Goal: Task Accomplishment & Management: Manage account settings

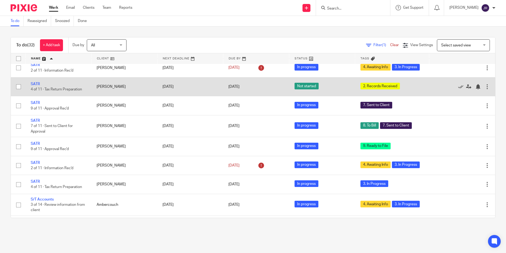
scroll to position [450, 0]
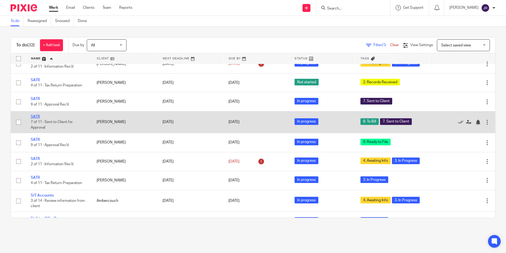
click at [32, 118] on link "SATR" at bounding box center [35, 117] width 9 height 4
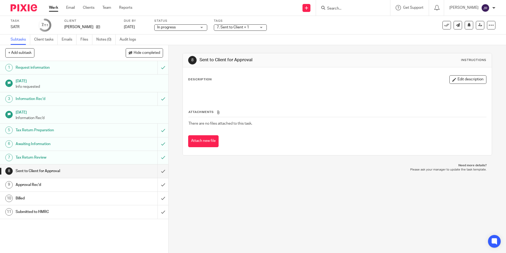
click at [260, 26] on div "7. Sent to Client + 1" at bounding box center [240, 27] width 53 height 6
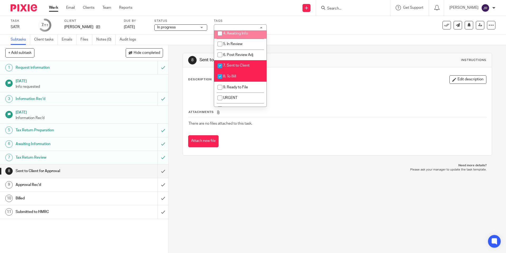
scroll to position [53, 0]
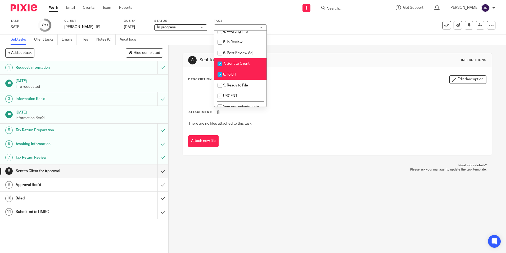
click at [245, 77] on li "8. To Bill" at bounding box center [240, 74] width 52 height 11
checkbox input "false"
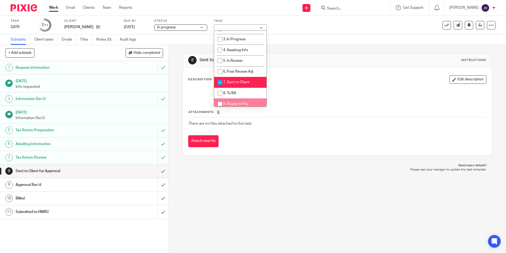
scroll to position [26, 0]
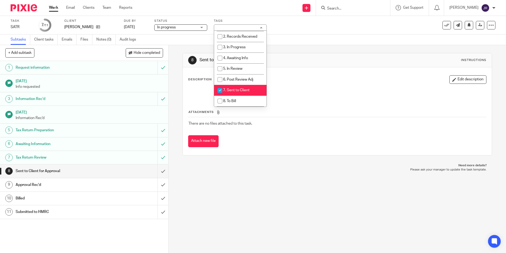
click at [229, 89] on span "7. Sent to Client" at bounding box center [236, 90] width 26 height 4
checkbox input "false"
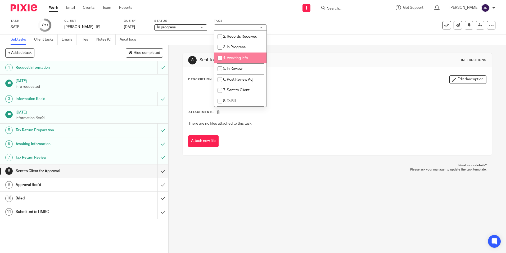
click at [237, 58] on span "4. Awaiting Info" at bounding box center [235, 58] width 25 height 4
checkbox input "true"
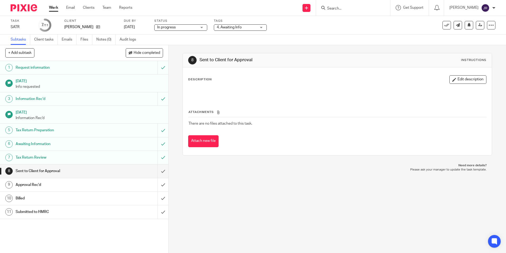
click at [258, 193] on div "8 Sent to Client for Approval Instructions Description Edit description Attachm…" at bounding box center [338, 149] width 338 height 208
click at [263, 28] on div "4. Awaiting Info" at bounding box center [240, 27] width 53 height 6
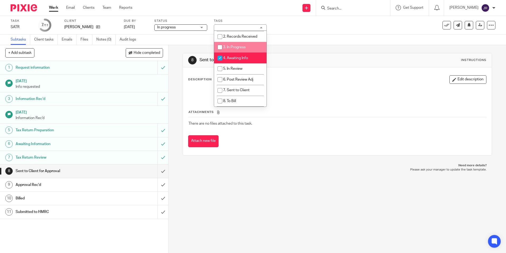
click at [245, 47] on span "3. In Progress" at bounding box center [234, 47] width 23 height 4
checkbox input "true"
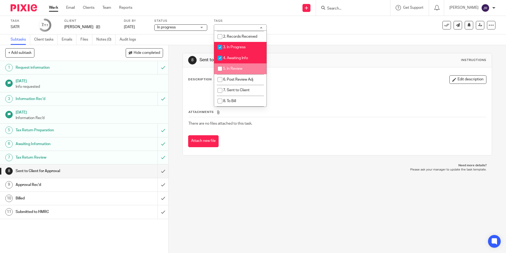
click at [53, 8] on link "Work" at bounding box center [53, 7] width 9 height 5
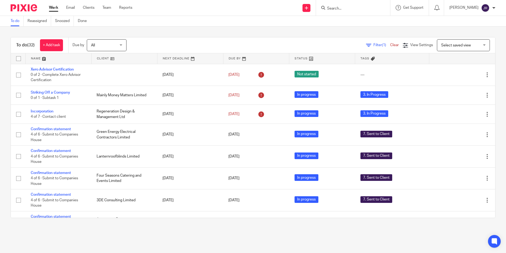
click at [37, 59] on link at bounding box center [59, 58] width 66 height 11
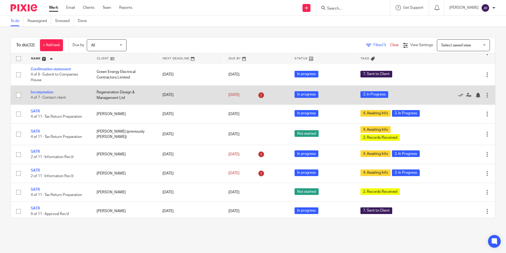
scroll to position [344, 0]
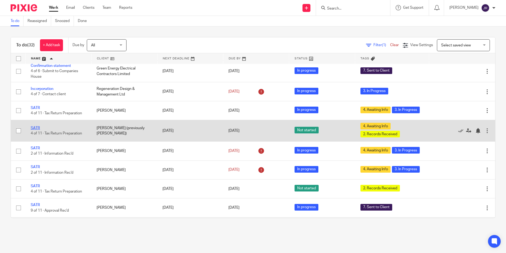
click at [37, 130] on link "SATR" at bounding box center [35, 128] width 9 height 4
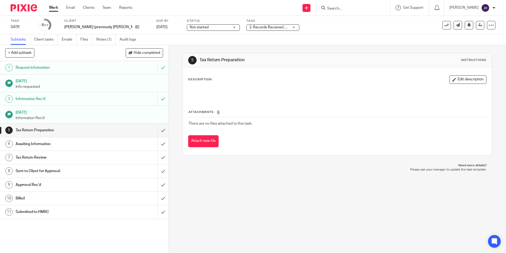
click at [211, 29] on div "Not started Not started" at bounding box center [213, 27] width 53 height 6
click at [200, 44] on li "In progress" at bounding box center [189, 46] width 52 height 11
click at [269, 29] on div "2. Records Received + 1" at bounding box center [272, 27] width 53 height 6
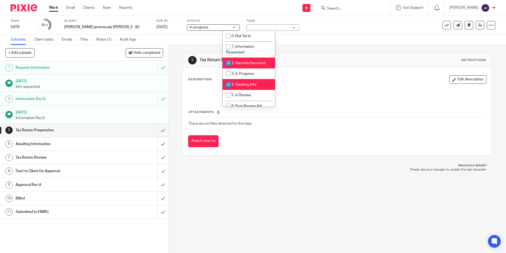
click at [255, 62] on span "2. Records Received" at bounding box center [249, 63] width 34 height 4
checkbox input "false"
click at [255, 73] on li "3. In Progress" at bounding box center [249, 73] width 52 height 11
checkbox input "true"
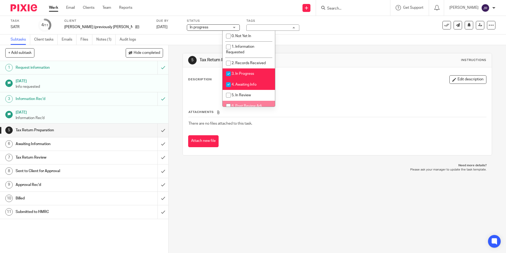
click at [51, 6] on link "Work" at bounding box center [53, 7] width 9 height 5
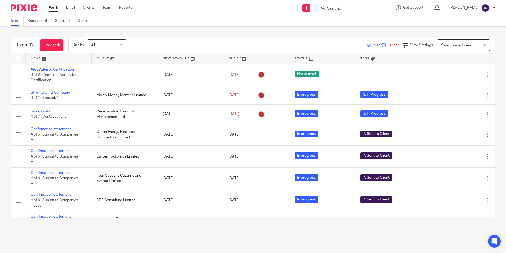
click at [38, 59] on link at bounding box center [59, 58] width 66 height 11
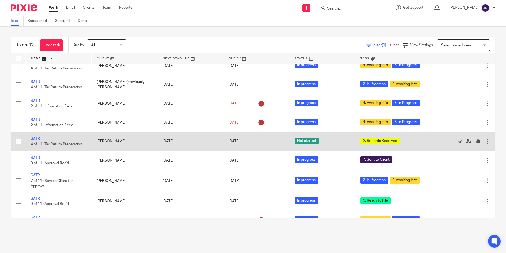
scroll to position [397, 0]
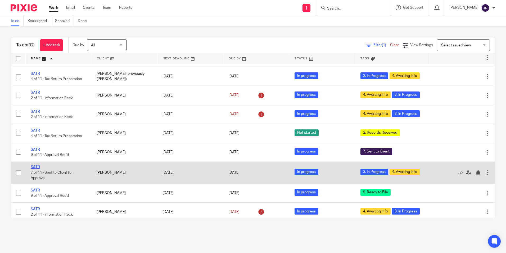
click at [36, 169] on link "SATR" at bounding box center [35, 167] width 9 height 4
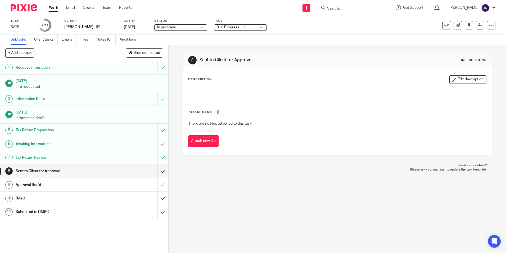
click at [202, 28] on div "In progress In progress" at bounding box center [180, 27] width 53 height 6
click at [267, 100] on div "Attachments There are no files attached to this task. Attach new file" at bounding box center [337, 123] width 298 height 48
click at [263, 27] on div "3. In Progress + 1" at bounding box center [240, 27] width 53 height 6
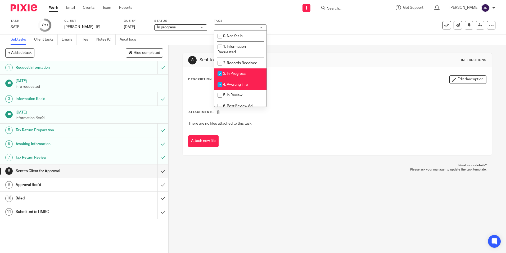
click at [255, 71] on li "3. In Progress" at bounding box center [240, 73] width 52 height 11
checkbox input "false"
click at [255, 80] on li "4. Awaiting Info" at bounding box center [240, 84] width 52 height 11
checkbox input "false"
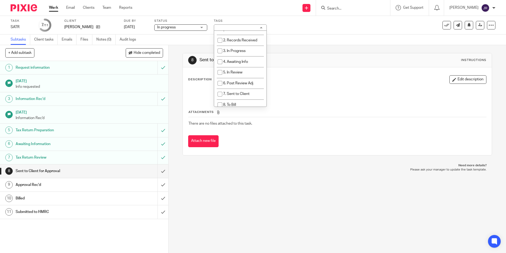
scroll to position [53, 0]
click at [248, 64] on span "7. Sent to Client" at bounding box center [236, 64] width 26 height 4
checkbox input "true"
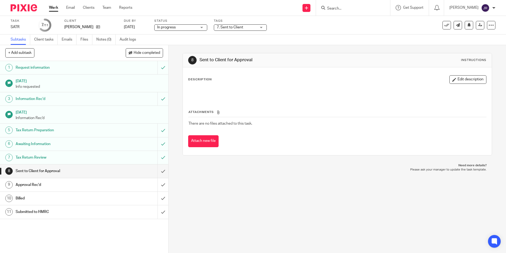
click at [250, 170] on p "Please ask your manager to update the task template." at bounding box center [337, 169] width 299 height 4
click at [102, 40] on link "Notes (0)" at bounding box center [105, 39] width 19 height 10
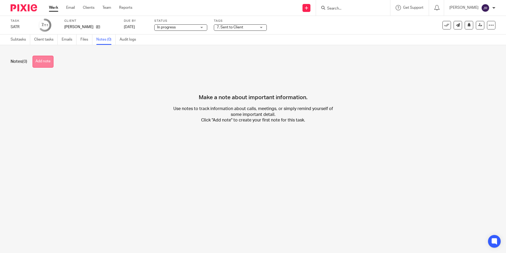
click at [53, 59] on button "Add note" at bounding box center [43, 62] width 21 height 12
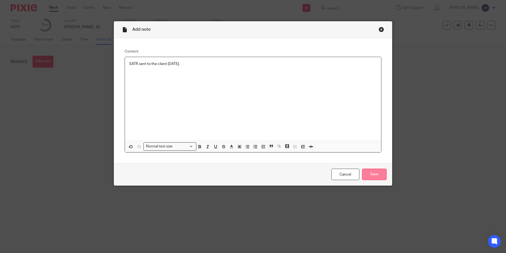
click at [367, 174] on input "Save" at bounding box center [374, 173] width 25 height 11
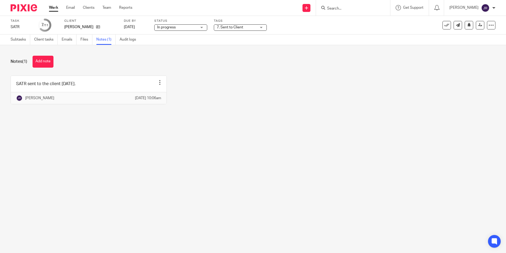
click at [52, 8] on link "Work" at bounding box center [53, 7] width 9 height 5
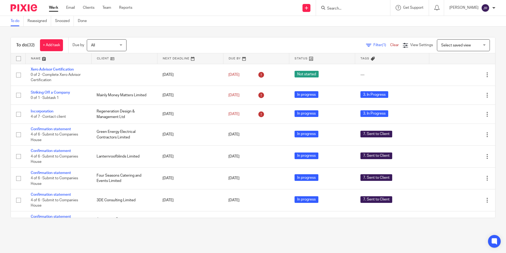
click at [340, 9] on input "Search" at bounding box center [351, 8] width 48 height 5
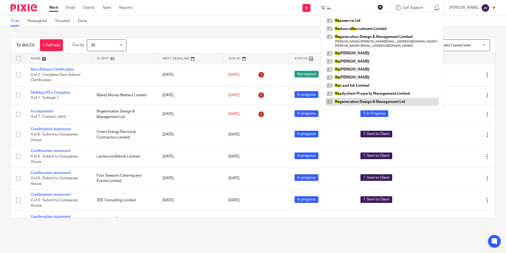
type input "re"
click at [396, 99] on link at bounding box center [383, 102] width 114 height 8
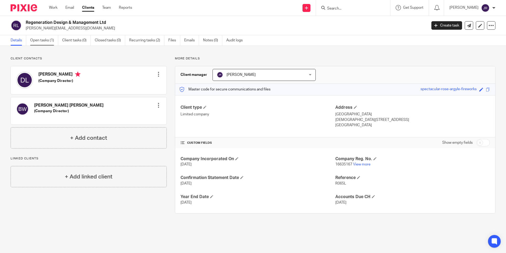
click at [44, 42] on link "Open tasks (1)" at bounding box center [44, 40] width 28 height 10
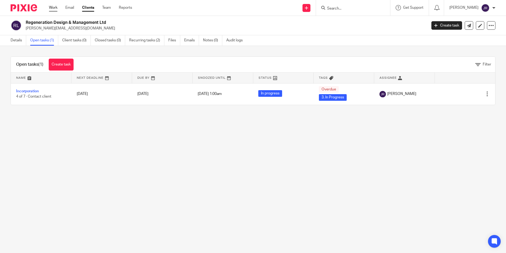
click at [52, 7] on link "Work" at bounding box center [53, 7] width 8 height 5
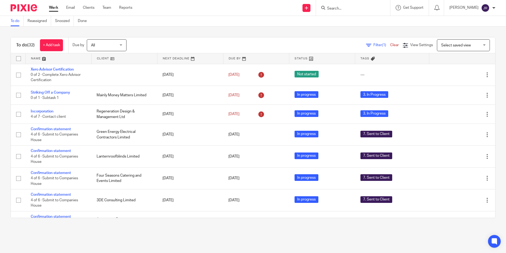
click at [344, 10] on input "Search" at bounding box center [351, 8] width 48 height 5
type input "rdm property"
click button "submit" at bounding box center [0, 0] width 0 height 0
click at [272, 30] on div "To do (32) + Add task Due by All All Today Tomorrow This week Next week This mo…" at bounding box center [253, 127] width 506 height 202
click at [53, 7] on link "Work" at bounding box center [53, 7] width 9 height 5
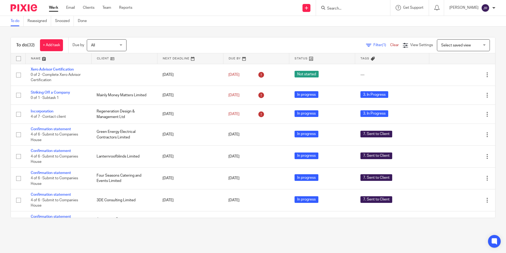
click at [36, 59] on link at bounding box center [59, 58] width 66 height 11
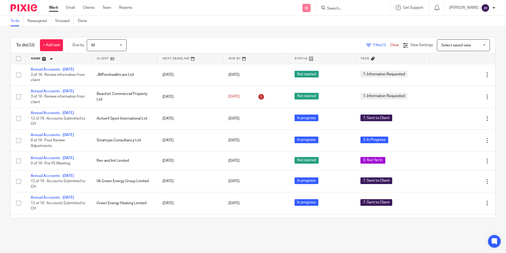
click at [306, 8] on link at bounding box center [307, 8] width 8 height 8
click at [314, 37] on link "Add client" at bounding box center [308, 41] width 33 height 8
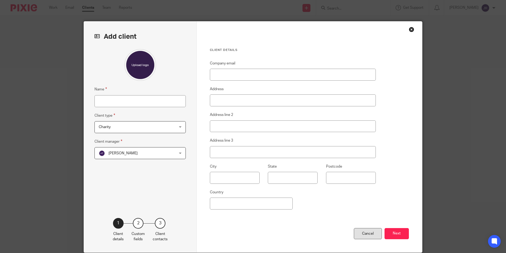
click at [375, 232] on div "Cancel" at bounding box center [368, 233] width 28 height 11
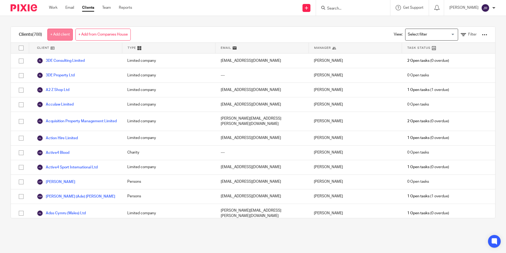
click at [57, 35] on link "+ Add client" at bounding box center [59, 35] width 25 height 12
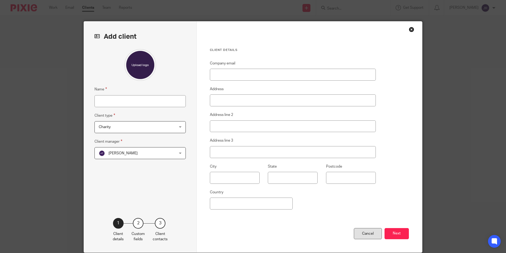
click at [363, 234] on div "Cancel" at bounding box center [368, 233] width 28 height 11
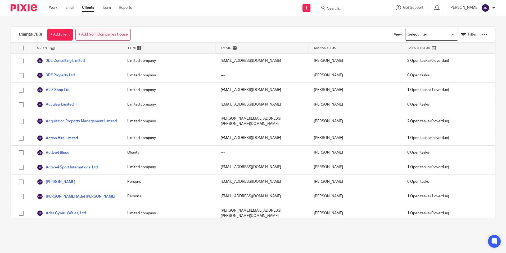
click at [111, 38] on link "+ Add from Companies House" at bounding box center [102, 35] width 55 height 12
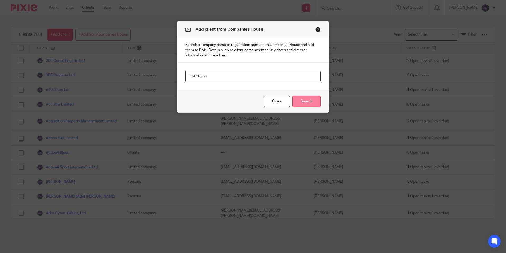
type input "16638366"
click at [302, 105] on button "Search" at bounding box center [307, 101] width 28 height 11
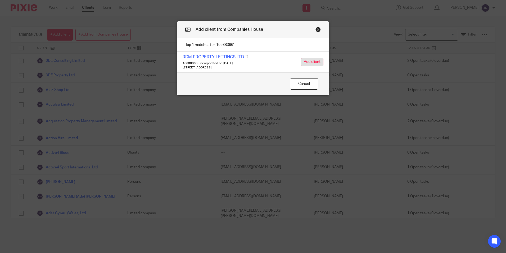
click at [312, 61] on button "Add client" at bounding box center [312, 62] width 23 height 8
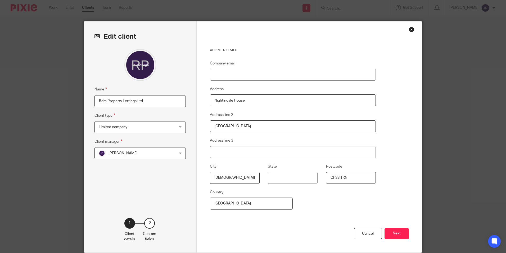
click at [179, 154] on div "[PERSON_NAME] [PERSON_NAME]" at bounding box center [140, 153] width 91 height 12
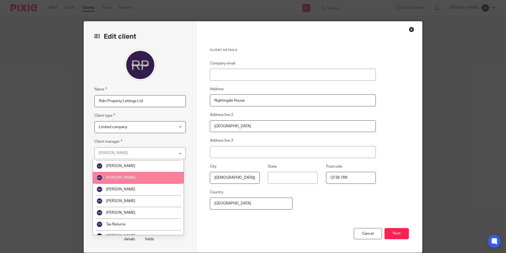
scroll to position [99, 0]
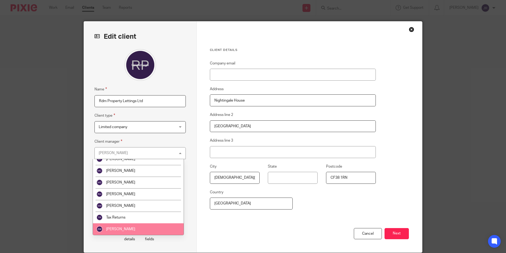
click at [162, 228] on li "[PERSON_NAME]" at bounding box center [138, 229] width 91 height 12
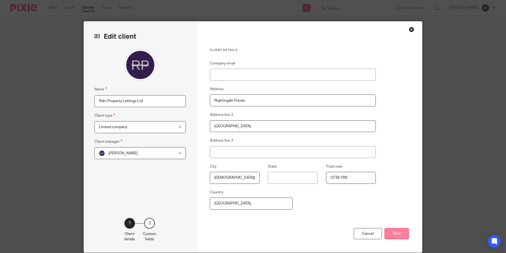
click at [403, 235] on button "Next" at bounding box center [397, 233] width 24 height 11
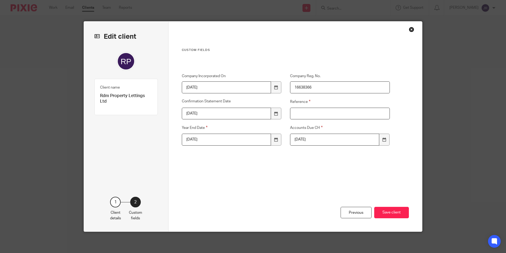
click at [309, 114] on input "Reference" at bounding box center [340, 113] width 100 height 12
click at [314, 111] on input "Reference" at bounding box center [340, 113] width 100 height 12
type input "R066L"
click at [397, 209] on button "Save client" at bounding box center [391, 211] width 35 height 11
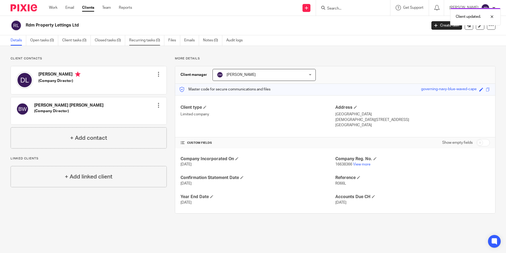
click at [146, 41] on link "Recurring tasks (0)" at bounding box center [146, 40] width 35 height 10
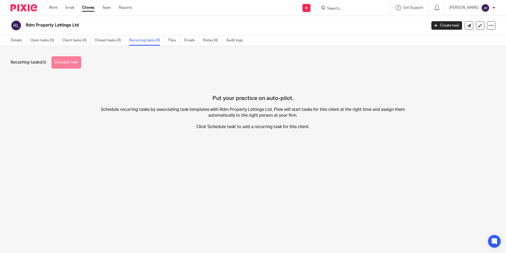
click at [71, 61] on link "Schedule task" at bounding box center [66, 62] width 29 height 12
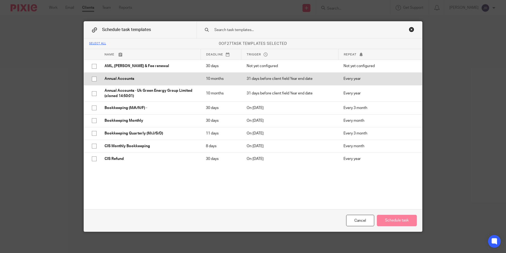
click at [92, 78] on input "checkbox" at bounding box center [94, 79] width 10 height 10
checkbox input "true"
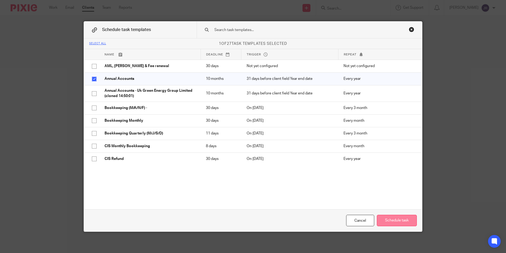
click at [384, 220] on button "Schedule task" at bounding box center [397, 219] width 40 height 11
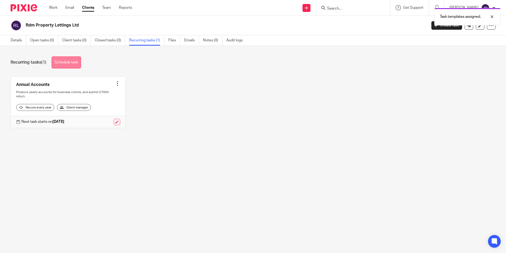
click at [74, 63] on link "Schedule task" at bounding box center [66, 62] width 29 height 12
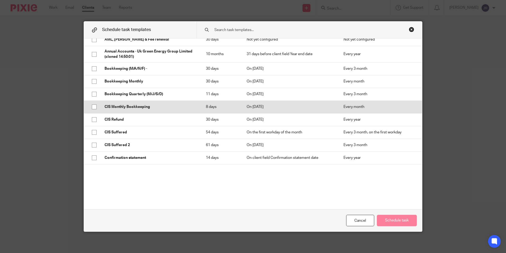
scroll to position [53, 0]
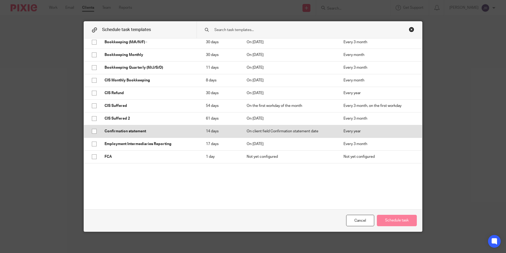
click at [92, 131] on input "checkbox" at bounding box center [94, 131] width 10 height 10
checkbox input "true"
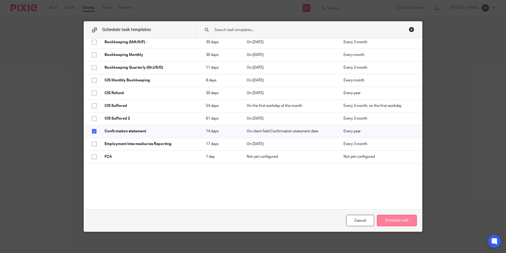
click at [385, 218] on button "Schedule task" at bounding box center [397, 219] width 40 height 11
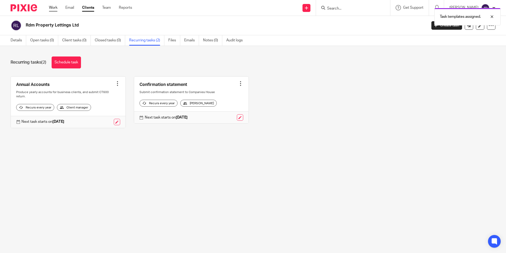
click at [55, 7] on link "Work" at bounding box center [53, 7] width 8 height 5
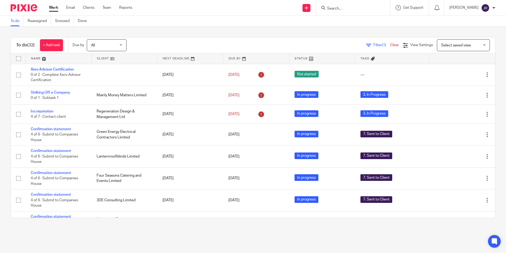
click at [52, 7] on link "Work" at bounding box center [53, 7] width 9 height 5
click at [36, 58] on link at bounding box center [59, 58] width 66 height 11
click at [350, 8] on input "Search" at bounding box center [351, 8] width 48 height 5
type input "rdm"
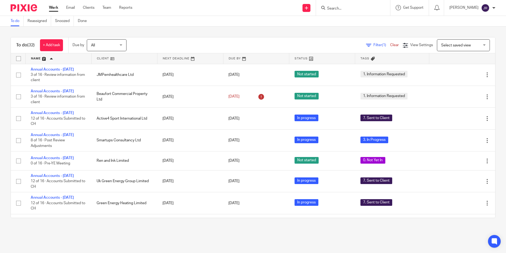
click at [341, 11] on input "Search" at bounding box center [351, 8] width 48 height 5
type input "rdm"
click at [351, 29] on link at bounding box center [359, 29] width 66 height 8
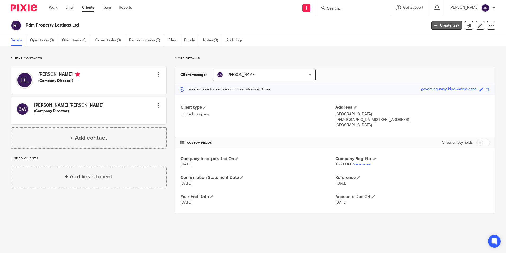
click at [445, 24] on link "Create task" at bounding box center [447, 25] width 31 height 8
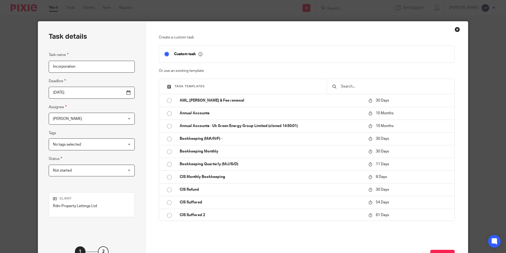
type input "Incorporation"
click at [113, 92] on input "[DATE]" at bounding box center [92, 93] width 86 height 12
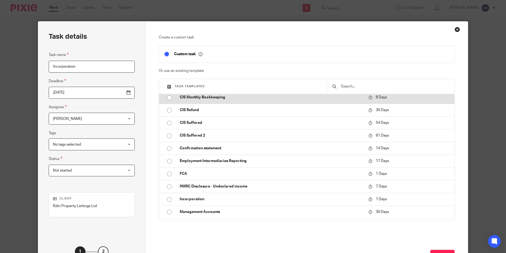
scroll to position [132, 0]
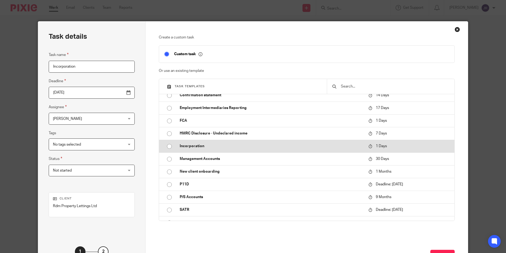
click at [193, 146] on p "Incorporation" at bounding box center [271, 145] width 183 height 5
type input "[DATE]"
checkbox input "false"
radio input "true"
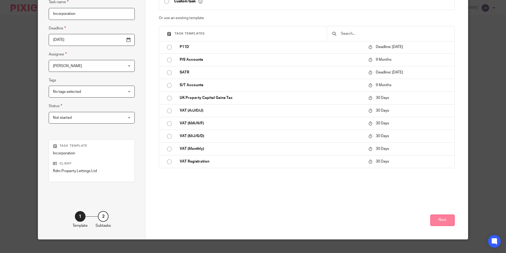
scroll to position [51, 0]
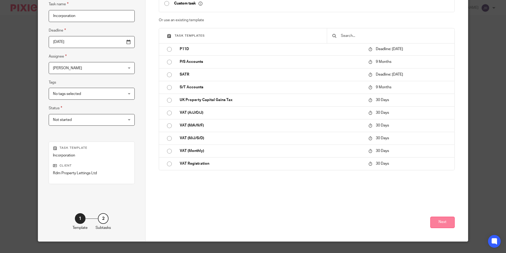
click at [446, 223] on button "Next" at bounding box center [442, 221] width 24 height 11
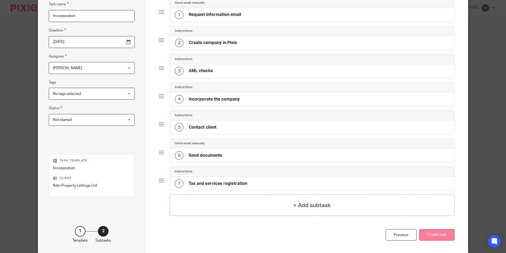
click at [440, 233] on button "Create task" at bounding box center [436, 234] width 35 height 11
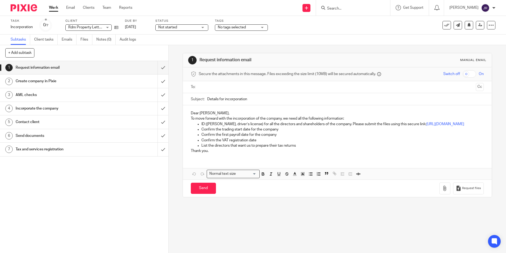
click at [203, 29] on div "Not started Not started" at bounding box center [181, 27] width 53 height 6
click at [188, 46] on li "In progress" at bounding box center [182, 46] width 52 height 11
click at [264, 28] on div "No tags selected" at bounding box center [241, 27] width 53 height 6
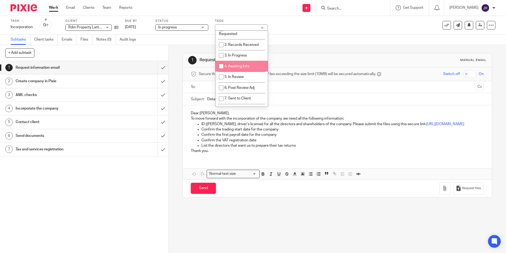
scroll to position [26, 0]
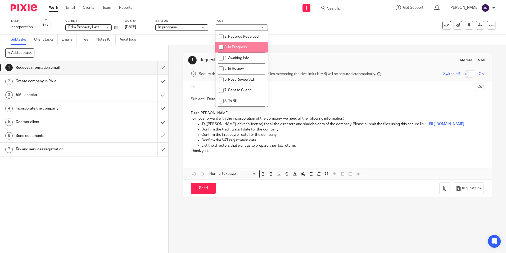
click at [250, 51] on li "3. In Progress" at bounding box center [241, 47] width 52 height 11
checkbox input "true"
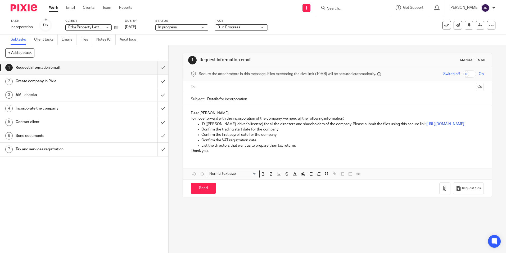
click at [134, 174] on div "1 Request information email 2 Create company in Pixie 3 AML checks 4 Incorporat…" at bounding box center [84, 157] width 168 height 192
click at [159, 69] on input "submit" at bounding box center [84, 67] width 168 height 13
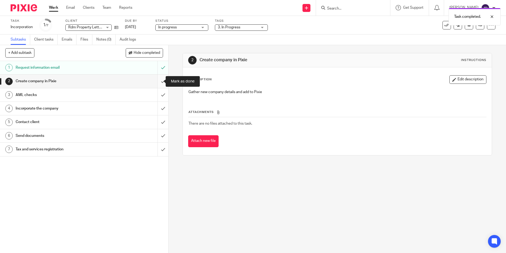
click at [160, 84] on input "submit" at bounding box center [84, 80] width 168 height 13
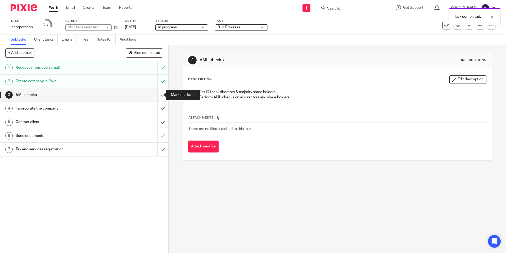
click at [160, 96] on input "submit" at bounding box center [84, 94] width 168 height 13
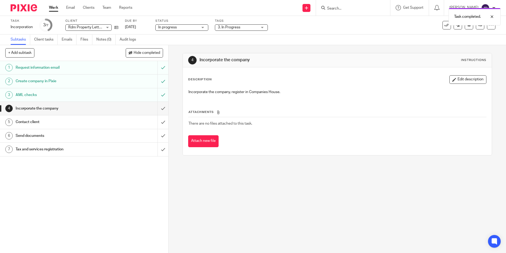
click at [56, 8] on link "Work" at bounding box center [53, 7] width 9 height 5
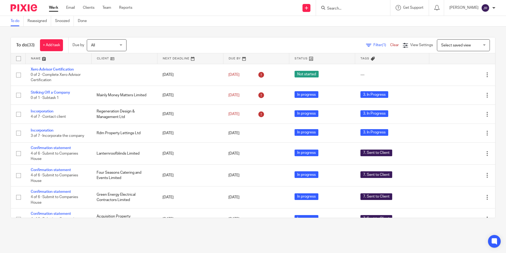
click at [35, 60] on link at bounding box center [59, 58] width 66 height 11
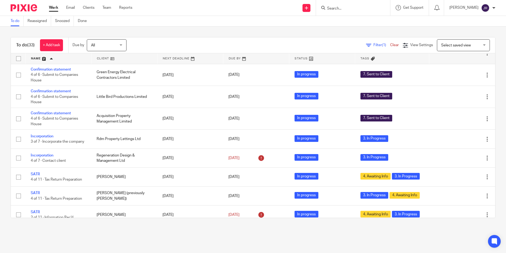
scroll to position [318, 0]
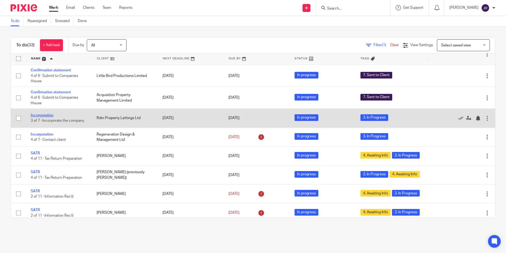
click at [41, 117] on link "Incorporation" at bounding box center [42, 115] width 23 height 4
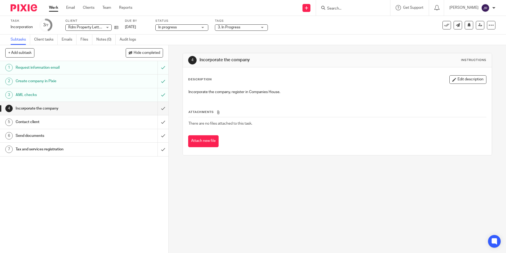
click at [265, 28] on div "3. In Progress" at bounding box center [241, 27] width 53 height 6
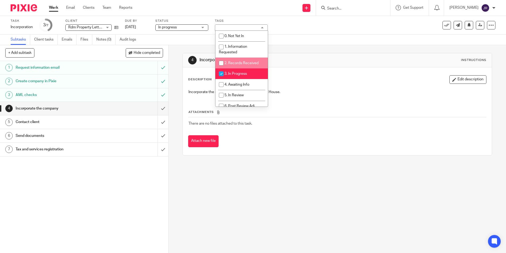
click at [254, 68] on li "2. Records Received" at bounding box center [241, 62] width 52 height 11
checkbox input "true"
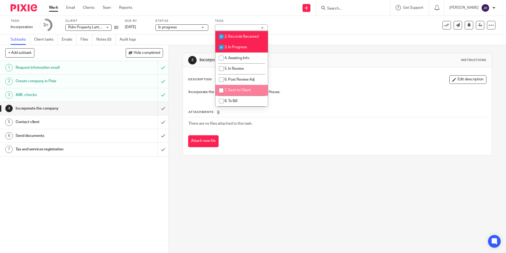
click at [254, 88] on li "7. Sent to Client" at bounding box center [241, 90] width 52 height 11
checkbox input "true"
click at [232, 46] on span "3. In Progress" at bounding box center [235, 47] width 23 height 4
checkbox input "false"
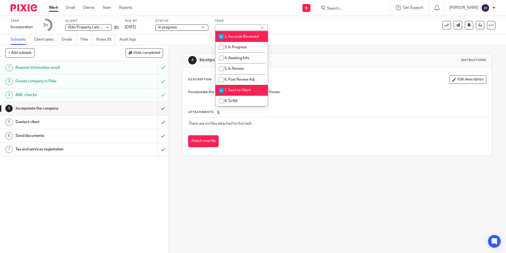
click at [235, 35] on span "2. Records Received" at bounding box center [241, 37] width 34 height 4
checkbox input "false"
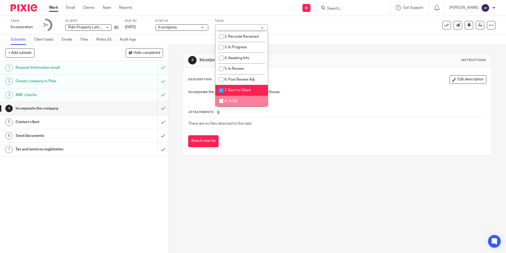
click at [120, 210] on div "1 Request information email 2 Create company in Pixie 3 AML checks 4 Incorporat…" at bounding box center [84, 157] width 168 height 192
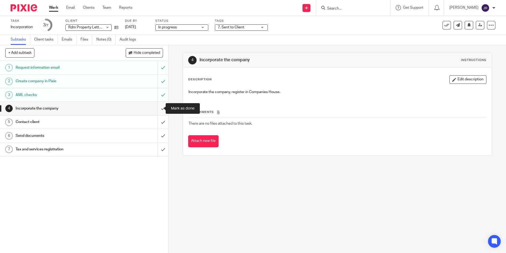
click at [157, 109] on input "submit" at bounding box center [84, 108] width 168 height 13
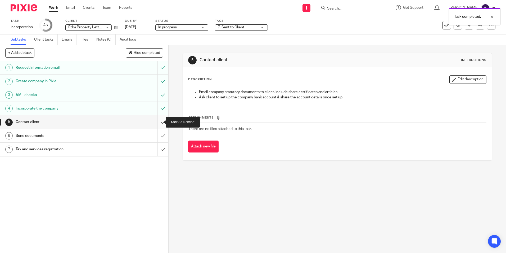
click at [157, 120] on input "submit" at bounding box center [84, 121] width 168 height 13
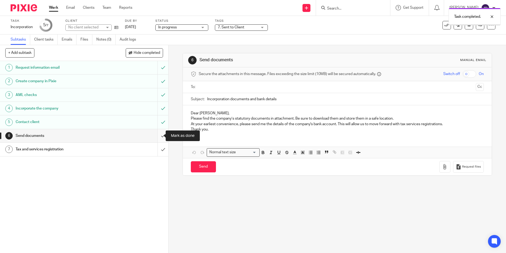
click at [157, 135] on input "submit" at bounding box center [84, 135] width 168 height 13
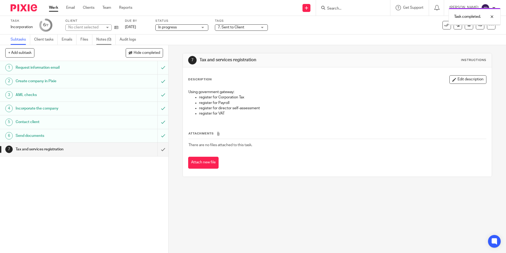
click at [100, 40] on link "Notes (0)" at bounding box center [105, 39] width 19 height 10
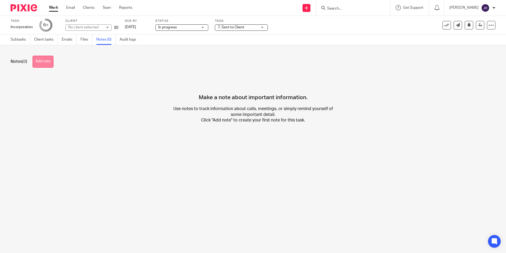
click at [49, 61] on button "Add note" at bounding box center [43, 62] width 21 height 12
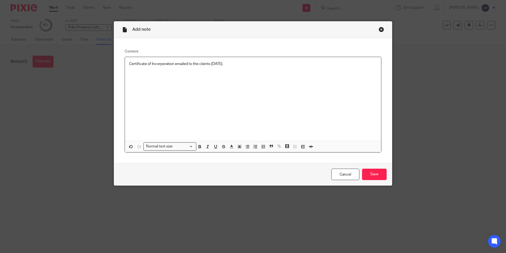
click at [209, 63] on p "Certificate of Incorporation emailed to the clients 13/08/25." at bounding box center [253, 63] width 248 height 5
click at [381, 176] on input "Save" at bounding box center [374, 173] width 25 height 11
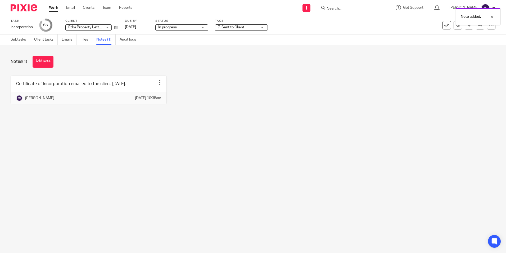
click at [56, 8] on link "Work" at bounding box center [53, 7] width 9 height 5
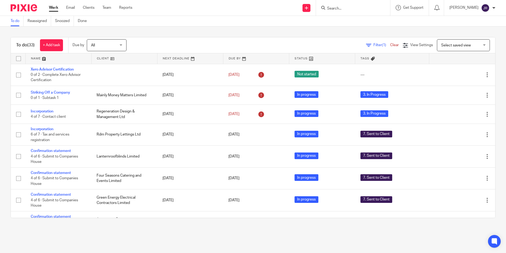
click at [36, 60] on link at bounding box center [59, 58] width 66 height 11
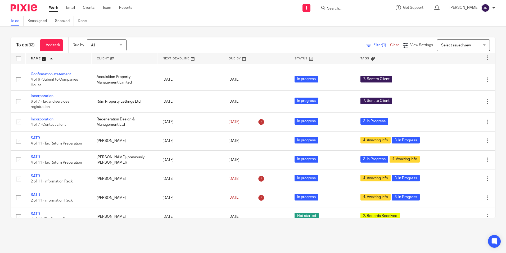
scroll to position [344, 0]
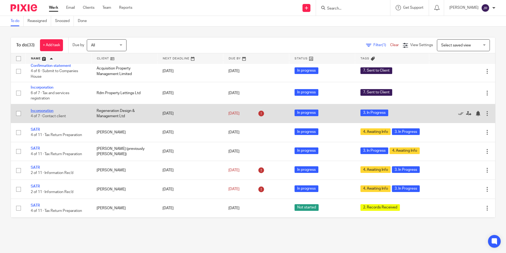
click at [41, 113] on link "Incorporation" at bounding box center [42, 111] width 23 height 4
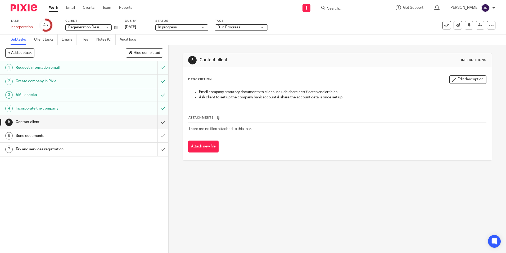
click at [259, 28] on div "3. In Progress" at bounding box center [241, 27] width 53 height 6
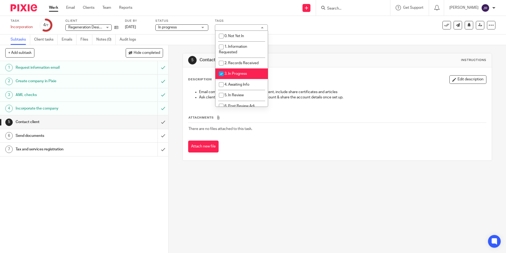
click at [246, 72] on span "3. In Progress" at bounding box center [235, 74] width 23 height 4
checkbox input "false"
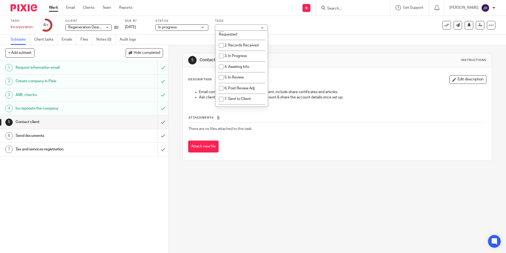
scroll to position [26, 0]
click at [250, 90] on span "7. Sent to Client" at bounding box center [237, 90] width 26 height 4
checkbox input "true"
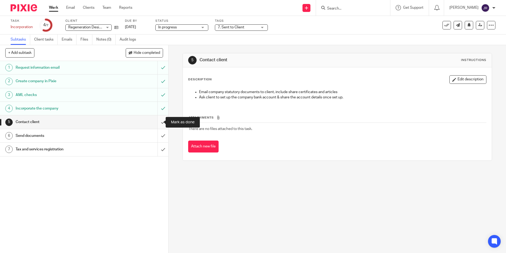
click at [156, 119] on input "submit" at bounding box center [84, 121] width 168 height 13
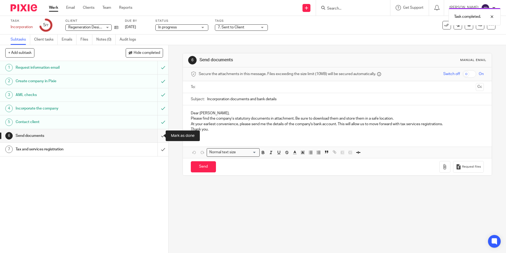
click at [160, 136] on input "submit" at bounding box center [84, 135] width 168 height 13
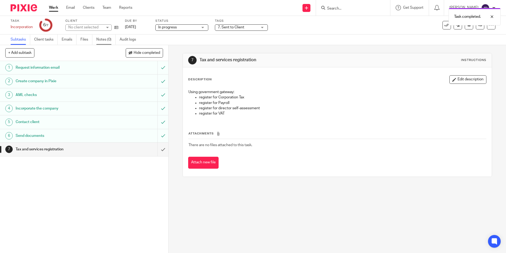
click at [103, 41] on link "Notes (0)" at bounding box center [105, 39] width 19 height 10
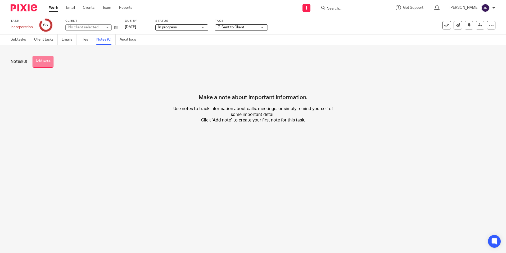
click at [50, 61] on button "Add note" at bounding box center [43, 62] width 21 height 12
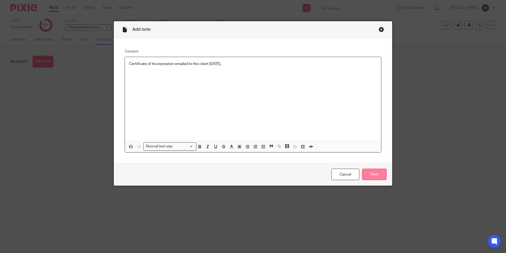
click at [380, 174] on input "Save" at bounding box center [374, 173] width 25 height 11
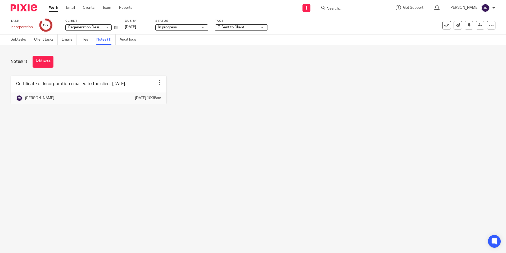
click at [50, 7] on link "Work" at bounding box center [53, 7] width 9 height 5
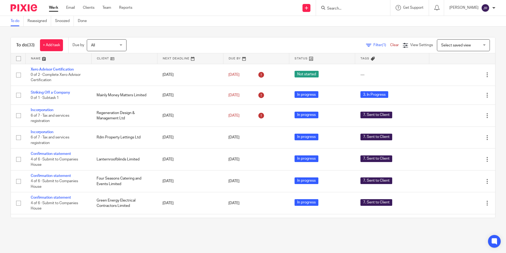
click at [35, 57] on link at bounding box center [59, 58] width 66 height 11
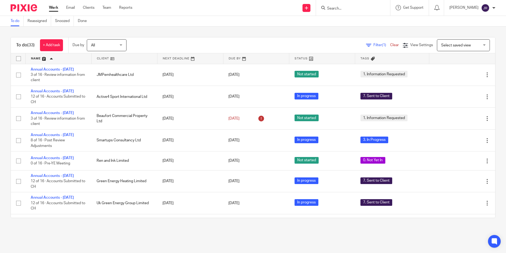
click at [340, 12] on div at bounding box center [353, 8] width 74 height 16
click at [343, 9] on input "Search" at bounding box center [351, 8] width 48 height 5
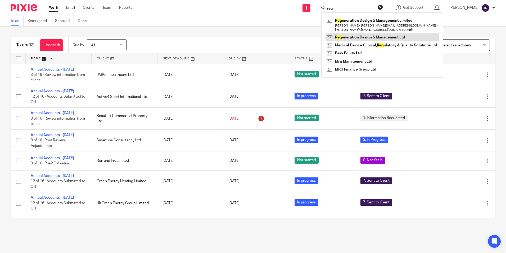
type input "reg"
click at [358, 35] on link at bounding box center [383, 37] width 114 height 8
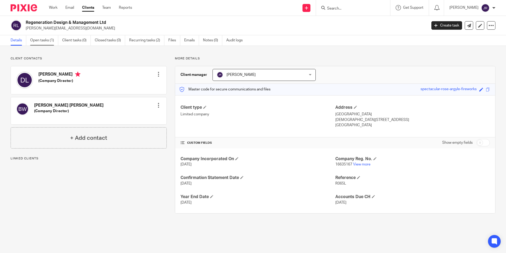
click at [40, 41] on link "Open tasks (1)" at bounding box center [44, 40] width 28 height 10
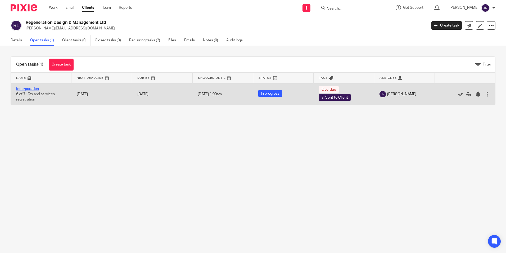
click at [24, 87] on link "Incorporation" at bounding box center [27, 89] width 23 height 4
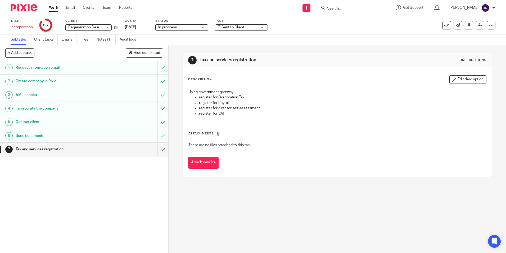
click at [263, 27] on div "7. Sent to Client" at bounding box center [241, 27] width 53 height 6
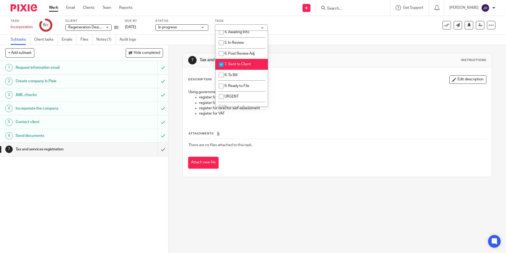
scroll to position [53, 0]
click at [251, 64] on li "7. Sent to Client" at bounding box center [241, 63] width 52 height 11
checkbox input "false"
click at [251, 71] on li "8. To Bill" at bounding box center [241, 74] width 52 height 11
checkbox input "true"
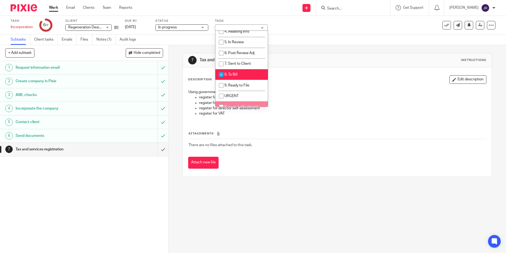
click at [151, 185] on div "1 Request information email 2 Create company in Pixie 3 AML checks 4 Incorporat…" at bounding box center [84, 157] width 168 height 192
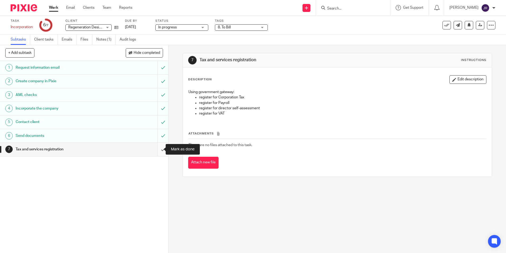
click at [158, 146] on input "submit" at bounding box center [84, 148] width 168 height 13
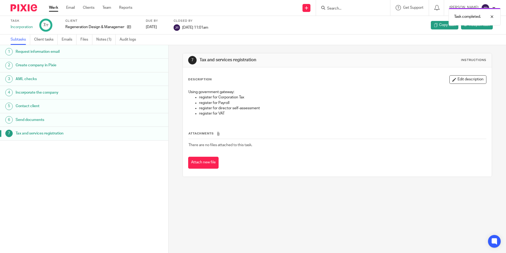
click at [53, 8] on link "Work" at bounding box center [53, 7] width 9 height 5
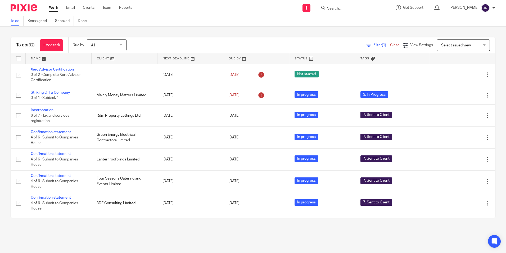
click at [34, 56] on link at bounding box center [59, 58] width 66 height 11
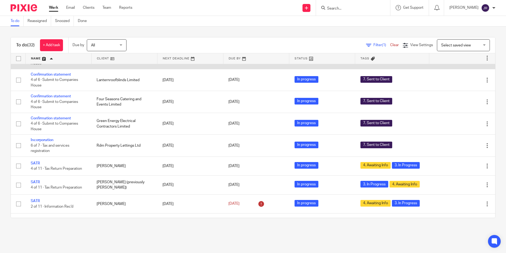
scroll to position [318, 0]
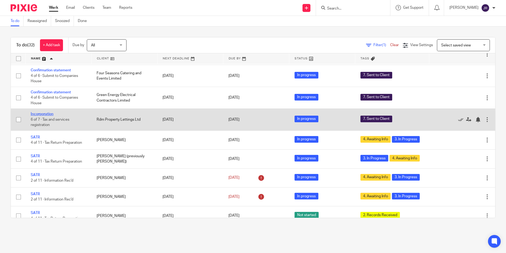
click at [47, 116] on link "Incorporation" at bounding box center [42, 114] width 23 height 4
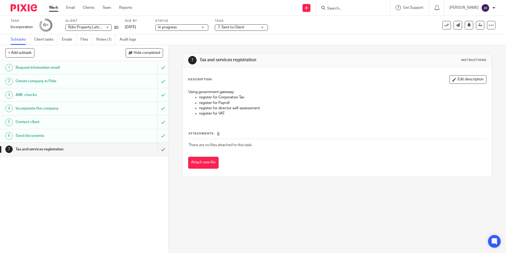
click at [262, 28] on div "7. Sent to Client" at bounding box center [241, 27] width 53 height 6
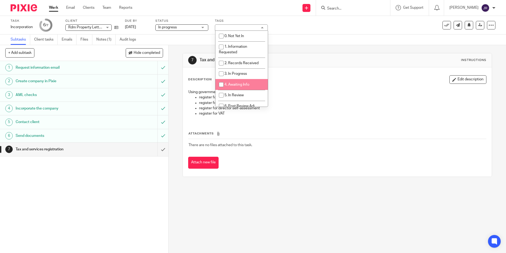
scroll to position [26, 0]
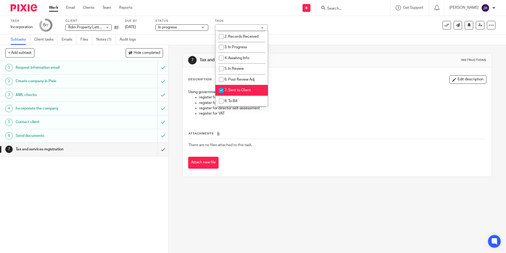
click at [249, 88] on span "7. Sent to Client" at bounding box center [237, 90] width 26 height 4
checkbox input "false"
click at [249, 99] on li "8. To Bill" at bounding box center [241, 101] width 52 height 11
checkbox input "true"
click at [136, 187] on div "1 Request information email 2 Create company in [GEOGRAPHIC_DATA] 3 AML checks …" at bounding box center [84, 157] width 168 height 192
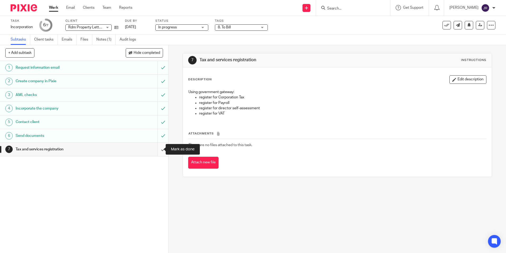
click at [158, 150] on input "submit" at bounding box center [84, 148] width 168 height 13
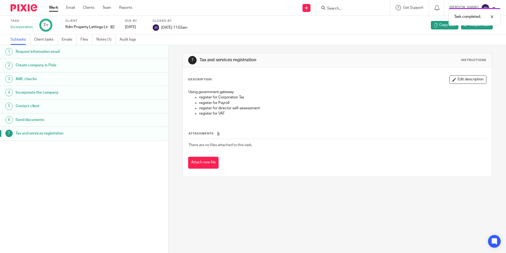
click at [56, 8] on link "Work" at bounding box center [53, 7] width 9 height 5
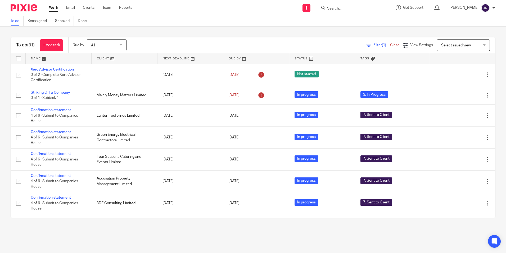
click at [33, 59] on link at bounding box center [59, 58] width 66 height 11
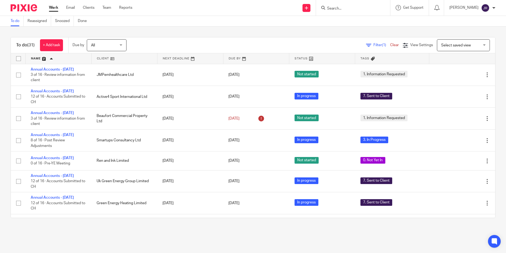
click at [335, 5] on form at bounding box center [355, 8] width 56 height 7
click at [342, 7] on input "Search" at bounding box center [351, 8] width 48 height 5
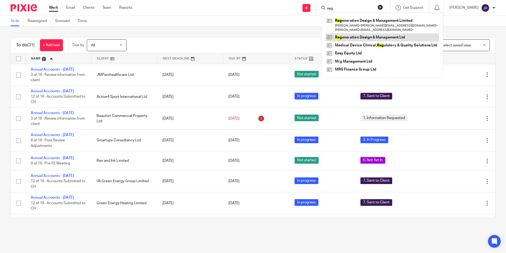
type input "reg"
click at [367, 37] on link at bounding box center [383, 37] width 114 height 8
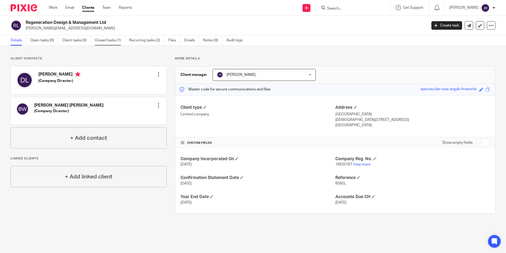
click at [111, 38] on link "Closed tasks (1)" at bounding box center [110, 40] width 30 height 10
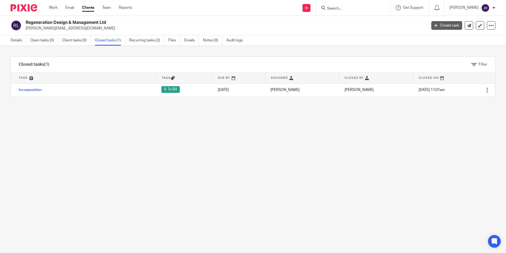
click at [445, 26] on link "Create task" at bounding box center [447, 25] width 31 height 8
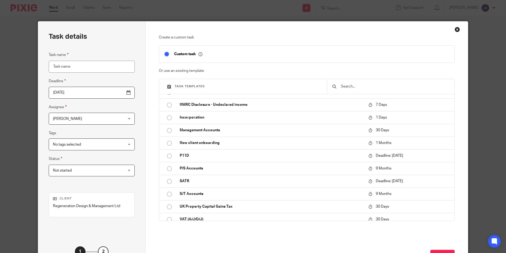
scroll to position [159, 0]
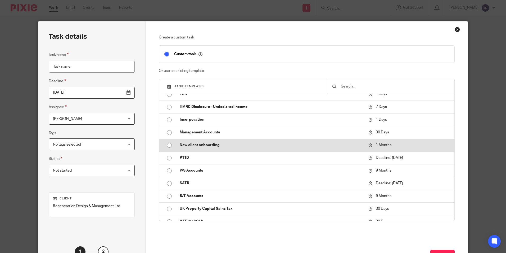
click at [168, 145] on input "radio" at bounding box center [169, 145] width 10 height 10
type input "[DATE]"
type input "New client onboarding"
checkbox input "false"
radio input "false"
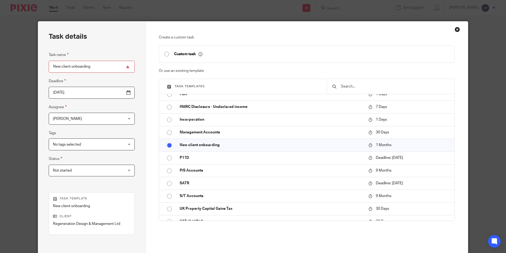
click at [113, 119] on div "[PERSON_NAME] [PERSON_NAME]" at bounding box center [92, 119] width 86 height 12
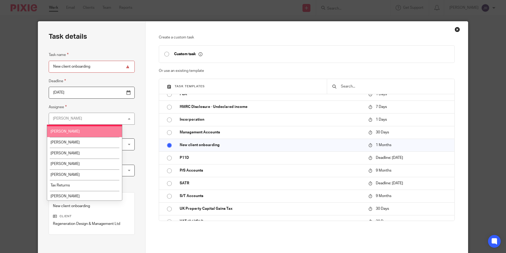
scroll to position [96, 0]
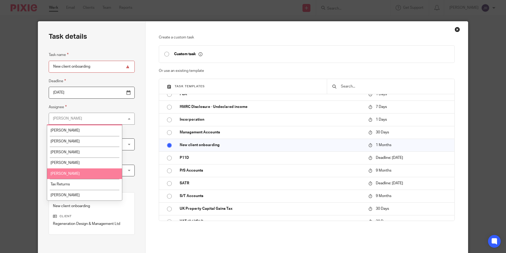
click at [96, 175] on li "[PERSON_NAME]" at bounding box center [84, 173] width 75 height 11
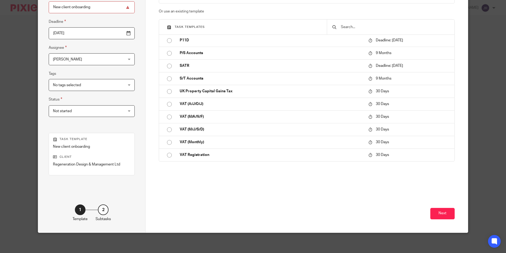
scroll to position [60, 0]
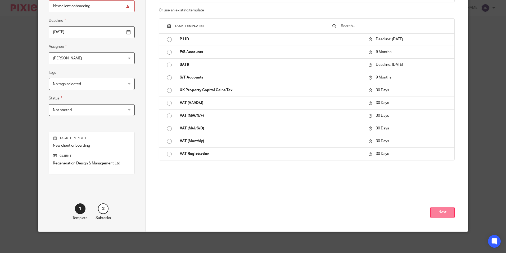
click at [447, 215] on button "Next" at bounding box center [442, 211] width 24 height 11
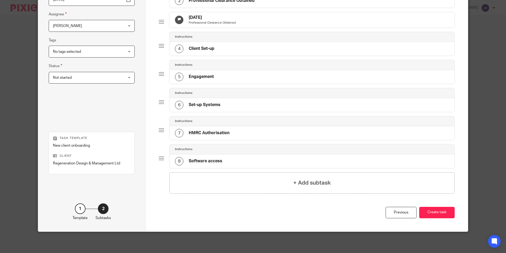
scroll to position [97, 0]
click at [435, 214] on button "Create task" at bounding box center [436, 211] width 35 height 11
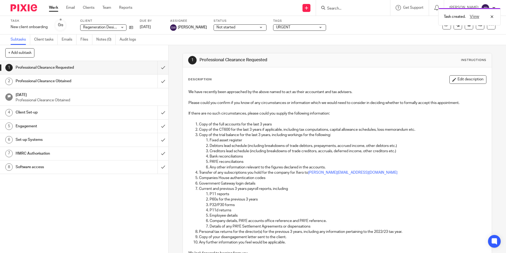
click at [347, 11] on div "Task created. View" at bounding box center [377, 15] width 248 height 20
click at [349, 8] on div "Task created. View" at bounding box center [377, 15] width 248 height 20
click at [329, 7] on div "Task created. View" at bounding box center [377, 15] width 248 height 20
click at [51, 6] on link "Work" at bounding box center [53, 7] width 9 height 5
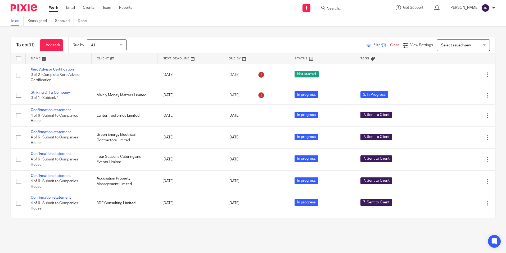
click at [350, 10] on input "Search" at bounding box center [351, 8] width 48 height 5
type input "rd"
click at [360, 35] on link at bounding box center [359, 37] width 66 height 8
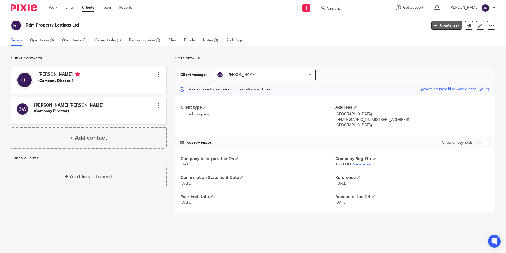
click at [436, 25] on link "Create task" at bounding box center [447, 25] width 31 height 8
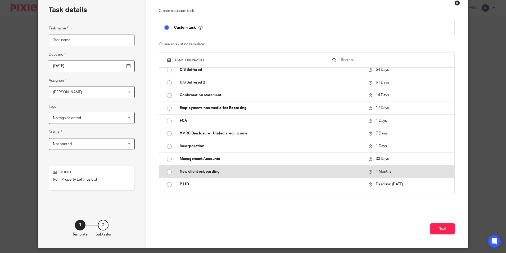
scroll to position [132, 0]
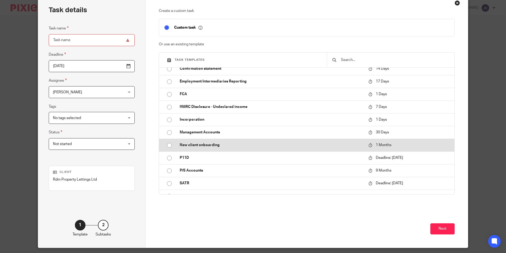
click at [169, 146] on input "radio" at bounding box center [169, 145] width 10 height 10
type input "[DATE]"
type input "New client onboarding"
checkbox input "false"
radio input "false"
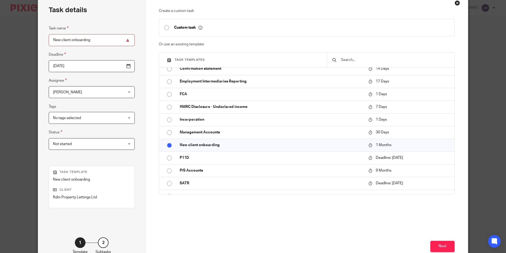
click at [112, 93] on div "[PERSON_NAME] [PERSON_NAME]" at bounding box center [92, 92] width 86 height 12
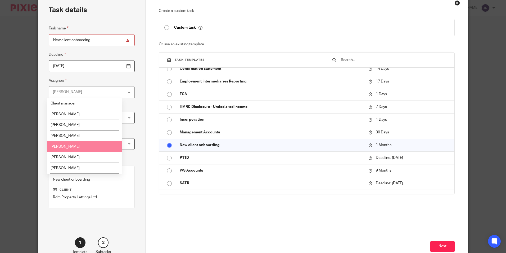
drag, startPoint x: 117, startPoint y: 116, endPoint x: 117, endPoint y: 142, distance: 25.1
click at [117, 142] on ul "Client manager [PERSON_NAME] [PERSON_NAME] [PERSON_NAME] [PERSON_NAME] [PERSON_…" at bounding box center [84, 136] width 75 height 76
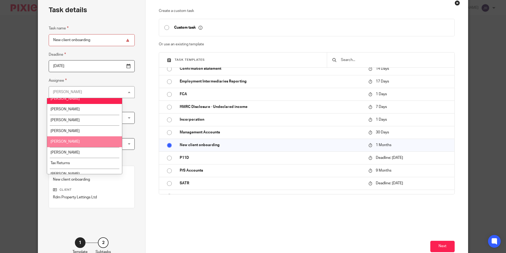
scroll to position [96, 0]
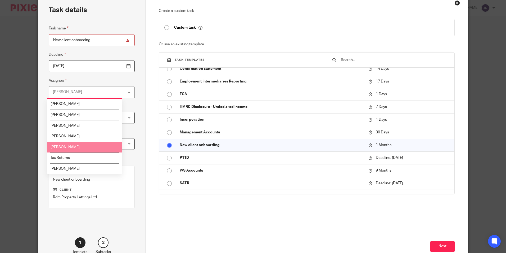
click at [101, 146] on li "[PERSON_NAME]" at bounding box center [84, 147] width 75 height 11
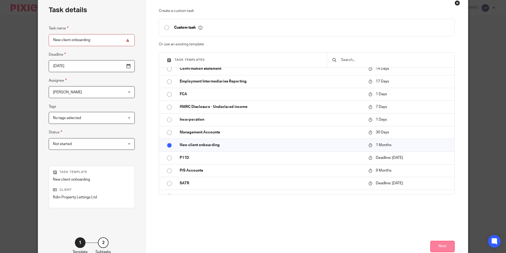
click at [441, 243] on button "Next" at bounding box center [442, 245] width 24 height 11
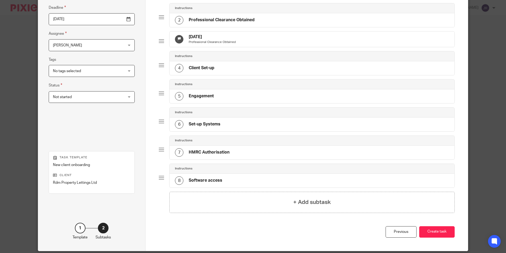
scroll to position [97, 0]
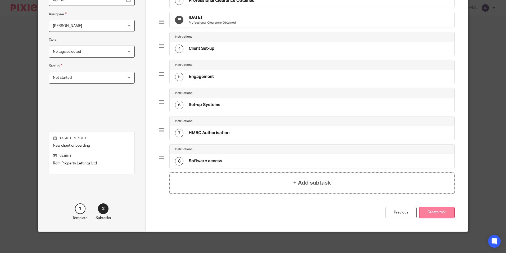
click at [433, 217] on button "Create task" at bounding box center [436, 211] width 35 height 11
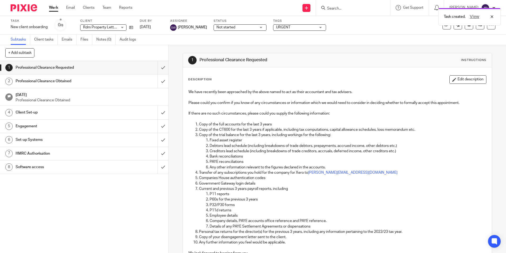
click at [53, 8] on link "Work" at bounding box center [53, 7] width 9 height 5
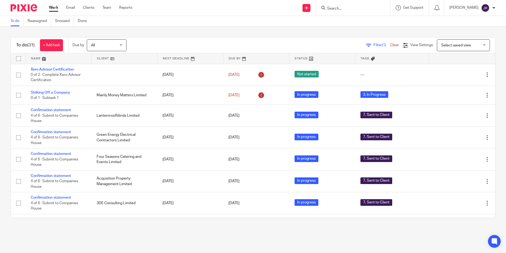
click at [348, 8] on input "Search" at bounding box center [351, 8] width 48 height 5
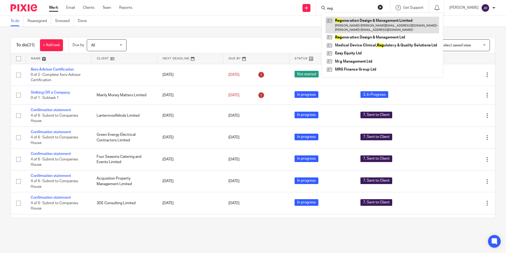
type input "reg"
click at [361, 23] on link at bounding box center [383, 25] width 114 height 16
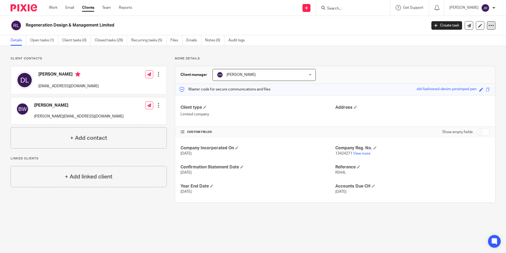
click at [489, 23] on icon at bounding box center [491, 25] width 5 height 5
click at [306, 47] on div "Client contacts [PERSON_NAME] [PERSON_NAME][EMAIL_ADDRESS][DOMAIN_NAME] Edit co…" at bounding box center [253, 129] width 506 height 167
click at [478, 27] on icon at bounding box center [480, 26] width 4 height 4
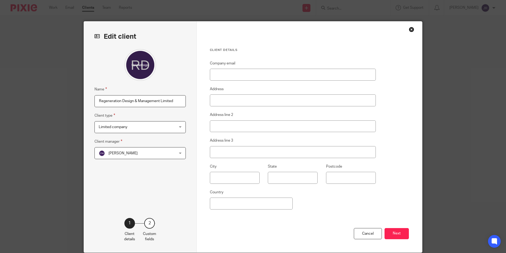
click at [174, 104] on input "Regeneration Design & Management Limited" at bounding box center [140, 101] width 91 height 12
type input "RDM Design & Build Ltd"
click at [388, 231] on button "Next" at bounding box center [397, 233] width 24 height 11
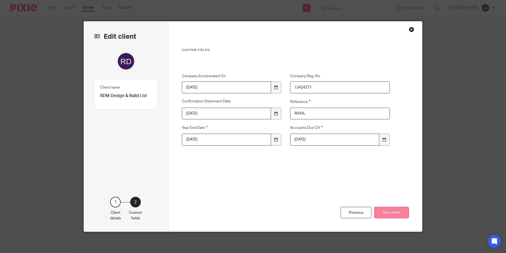
click at [394, 210] on button "Save client" at bounding box center [391, 211] width 35 height 11
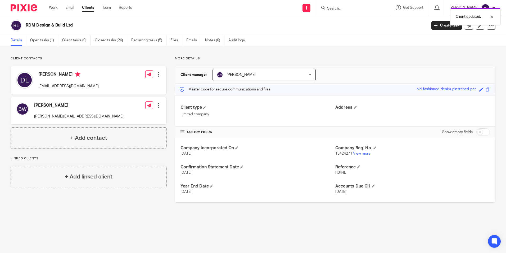
click at [370, 9] on div "Client updated." at bounding box center [377, 15] width 248 height 20
click at [365, 10] on input "Search" at bounding box center [351, 8] width 48 height 5
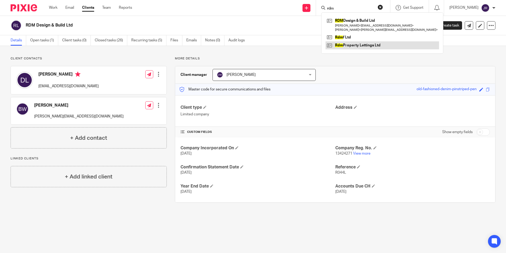
type input "rdm"
click at [378, 42] on link at bounding box center [383, 45] width 114 height 8
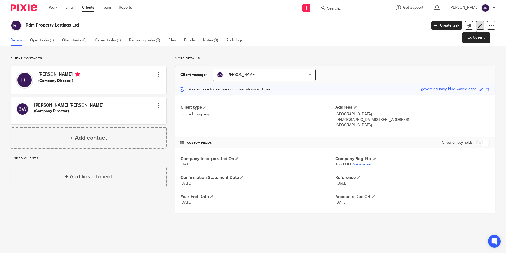
click at [478, 24] on icon at bounding box center [480, 26] width 4 height 4
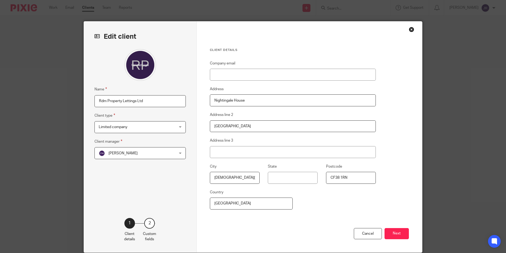
click at [104, 102] on input "Rdm Property Lettings Ltd" at bounding box center [140, 101] width 91 height 12
type input "RDM Property Lettings Ltd"
click at [394, 234] on button "Next" at bounding box center [397, 233] width 24 height 11
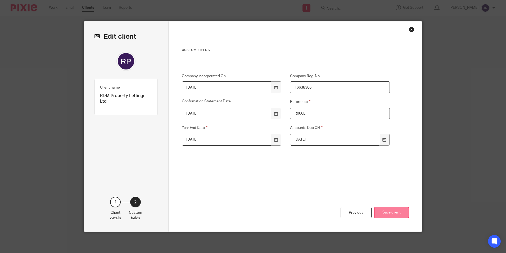
click at [396, 215] on button "Save client" at bounding box center [391, 211] width 35 height 11
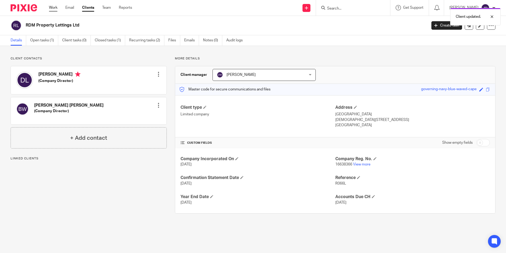
click at [55, 8] on link "Work" at bounding box center [53, 7] width 8 height 5
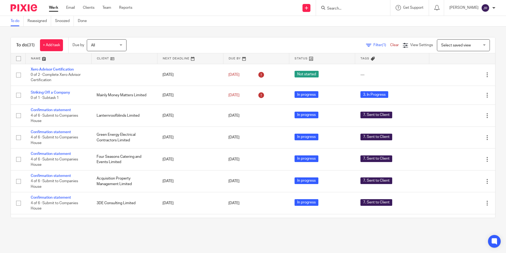
click at [33, 59] on link at bounding box center [59, 58] width 66 height 11
